Goal: Transaction & Acquisition: Obtain resource

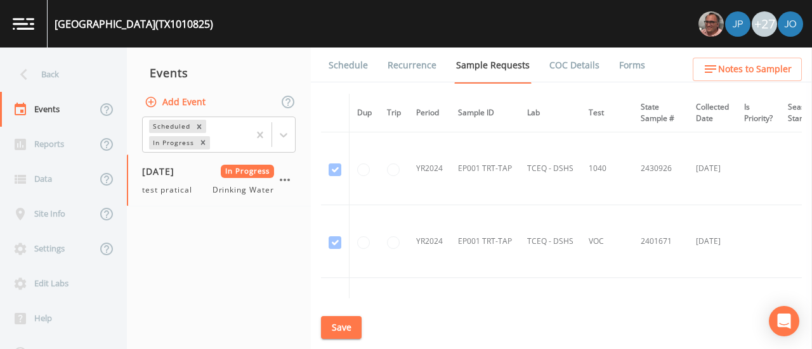
scroll to position [589, 0]
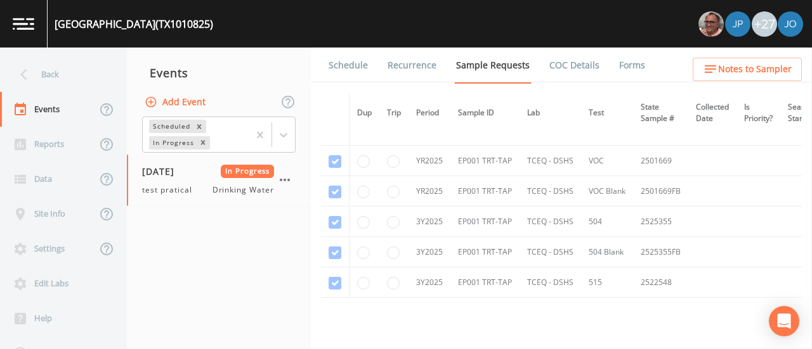
click at [558, 55] on link "COC Details" at bounding box center [574, 66] width 54 height 36
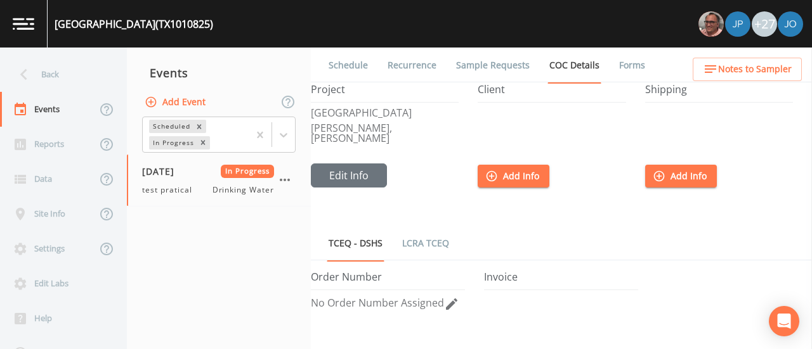
click at [606, 63] on li "Forms" at bounding box center [624, 66] width 46 height 36
click at [617, 64] on link "Forms" at bounding box center [632, 66] width 30 height 36
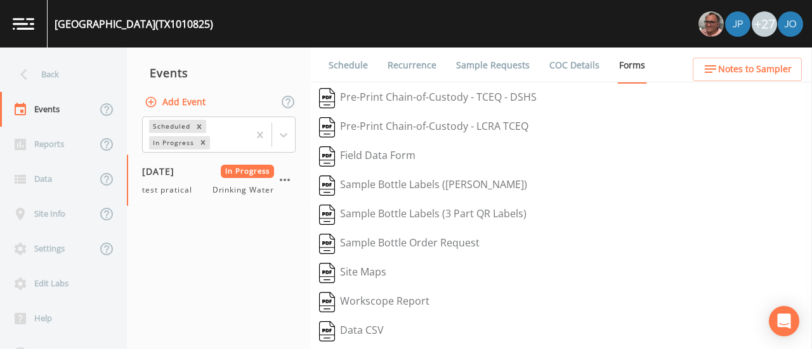
click at [443, 100] on button "Pre-Print Chain-of-Custody - TCEQ - DSHS" at bounding box center [428, 98] width 234 height 29
click at [436, 129] on button "Pre-Print Chain-of-Custody - LCRA TCEQ" at bounding box center [424, 127] width 226 height 29
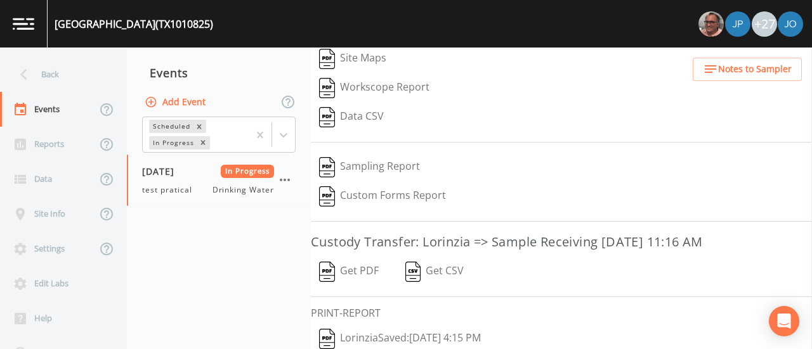
scroll to position [255, 0]
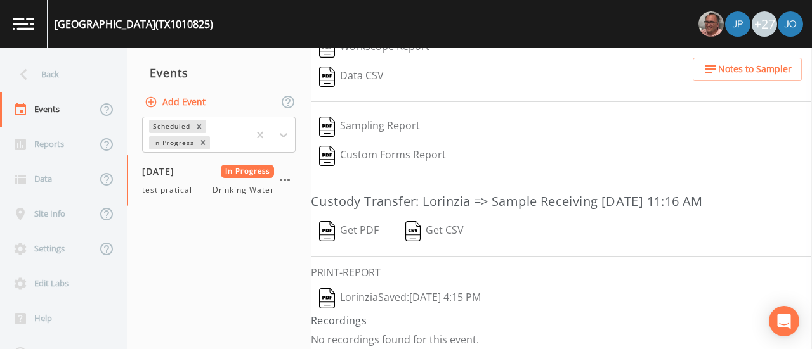
click at [420, 290] on button "Lorinzia  Saved: October 3, 2025 4:15 PM" at bounding box center [400, 298] width 178 height 29
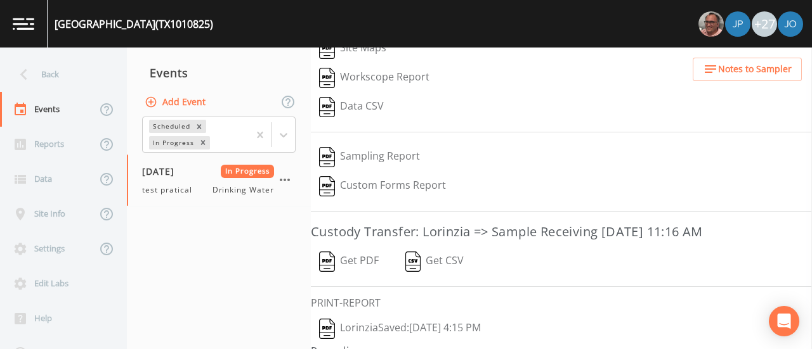
scroll to position [212, 0]
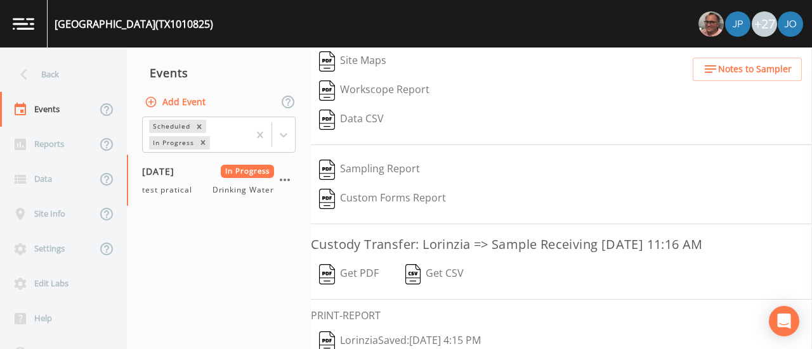
click at [345, 268] on button "Get PDF" at bounding box center [349, 274] width 76 height 29
